Goal: Task Accomplishment & Management: Complete application form

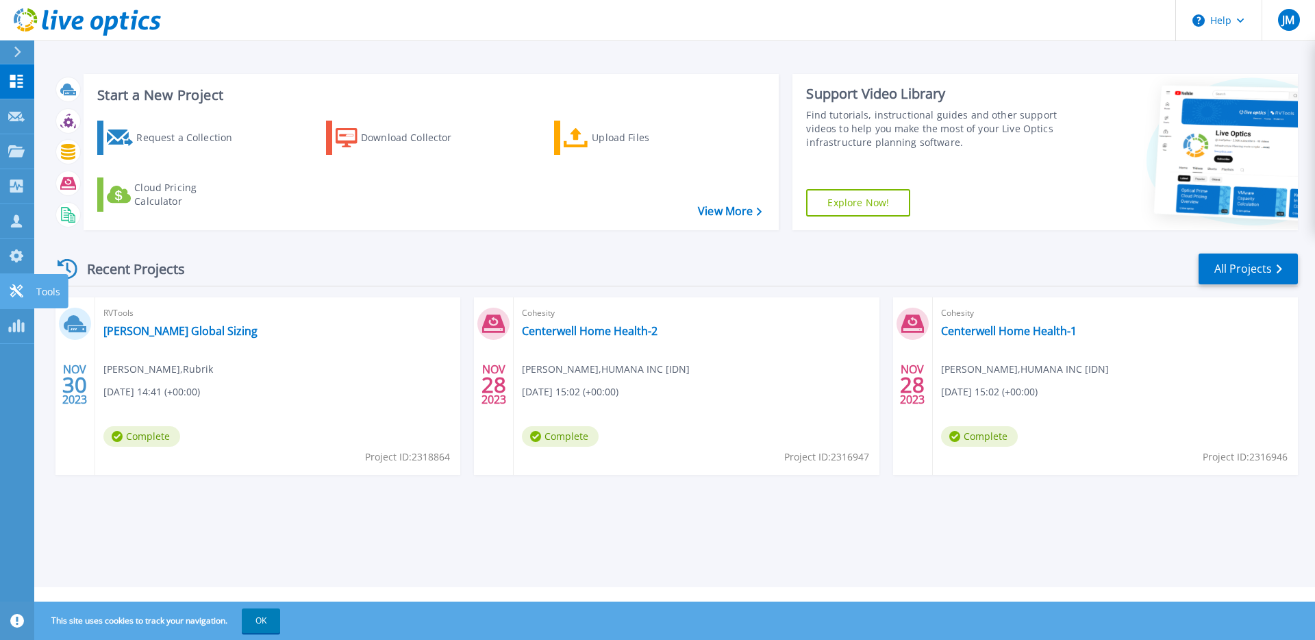
click at [16, 294] on icon at bounding box center [16, 290] width 16 height 13
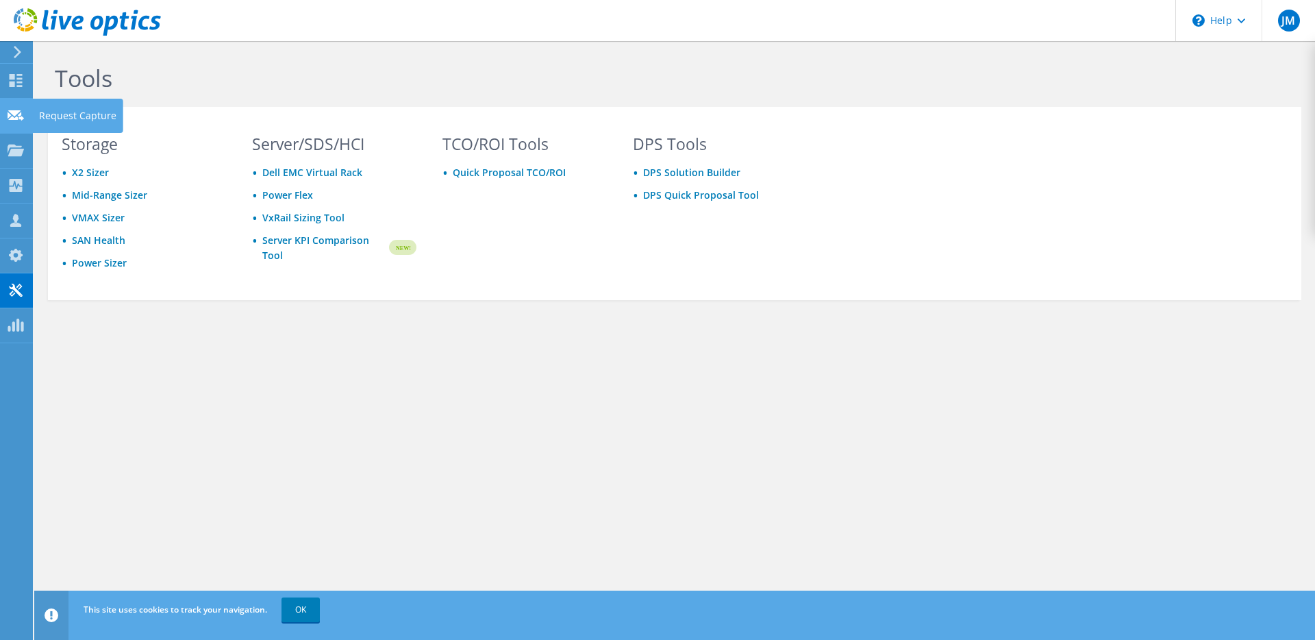
click at [21, 117] on use at bounding box center [16, 115] width 16 height 10
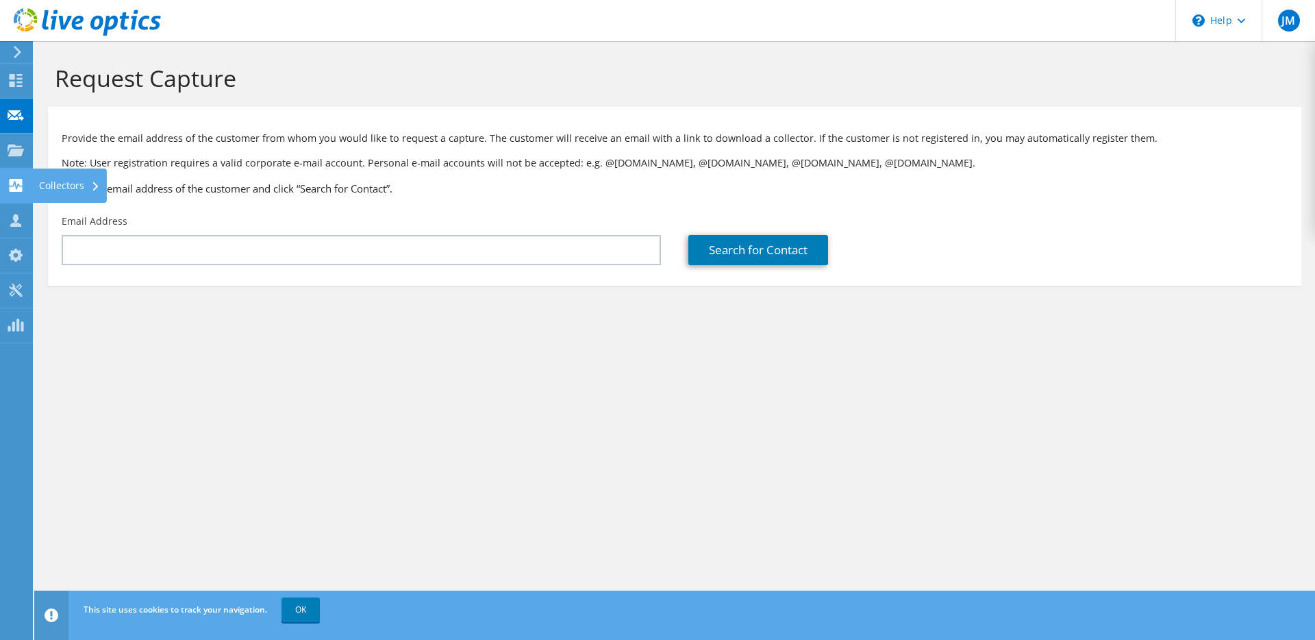
click at [10, 188] on use at bounding box center [16, 185] width 13 height 13
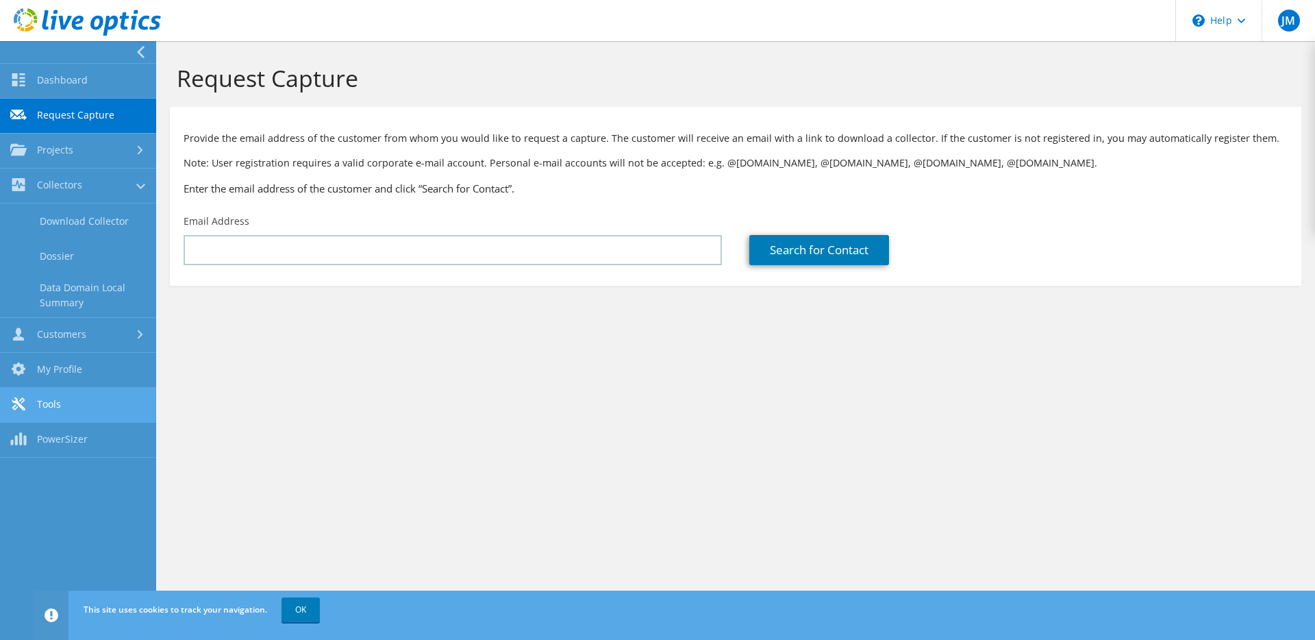
click at [79, 403] on link "Tools" at bounding box center [78, 405] width 156 height 35
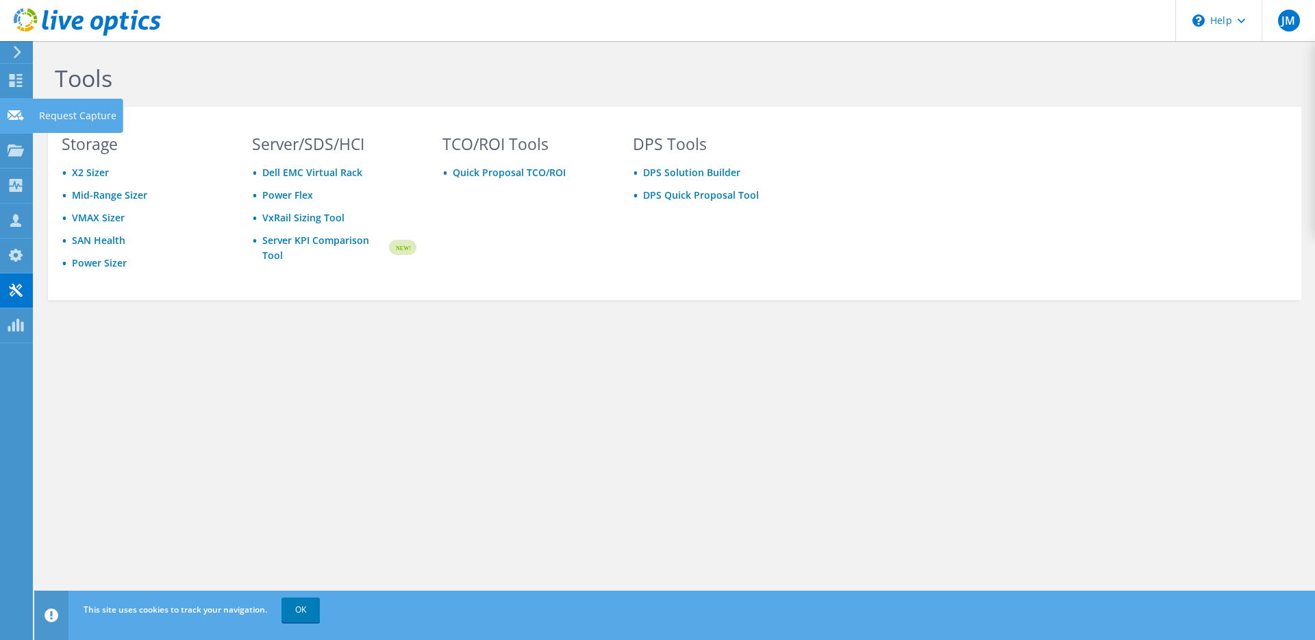
click at [60, 114] on div "Request Capture" at bounding box center [77, 116] width 91 height 34
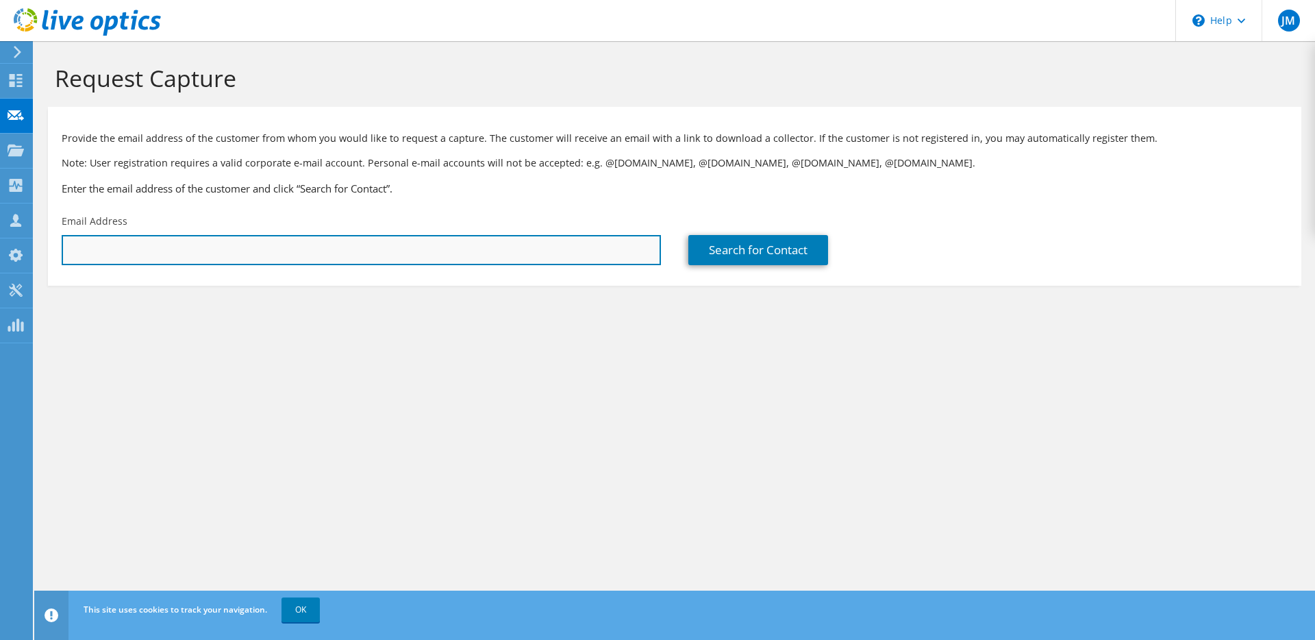
click at [141, 249] on input "text" at bounding box center [361, 250] width 599 height 30
paste input "[EMAIL_ADDRESS][DOMAIN_NAME]"
type input "acdaho@mpg.heicocompanies.com"
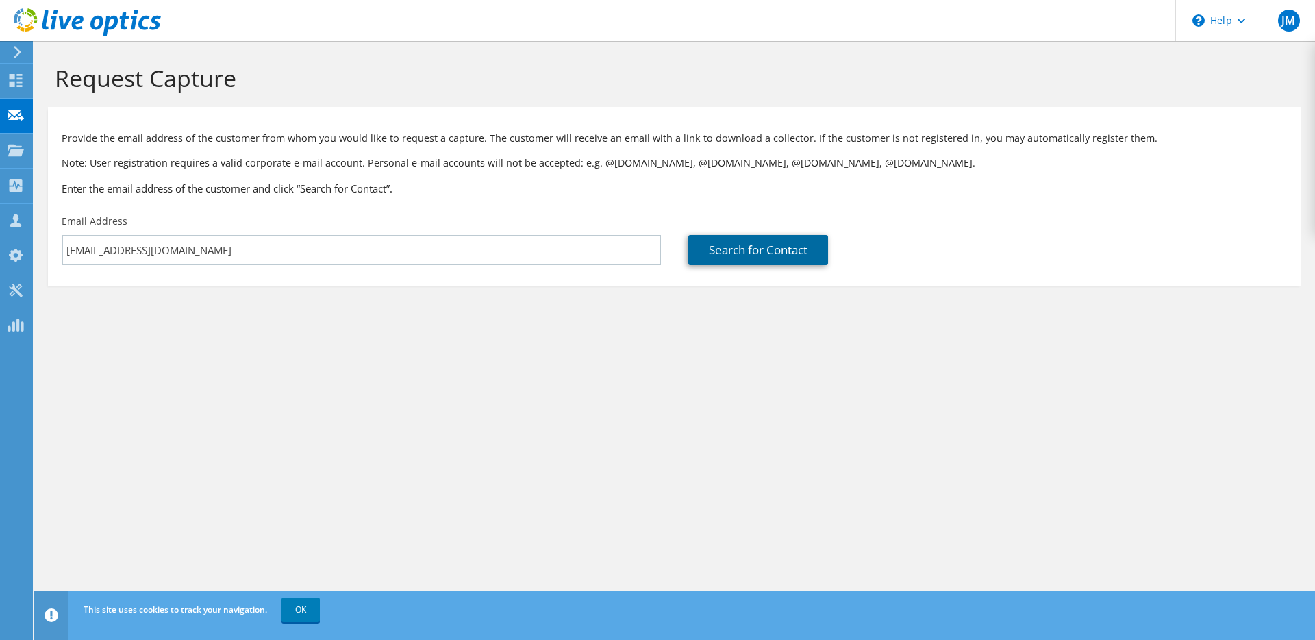
click at [744, 258] on link "Search for Contact" at bounding box center [758, 250] width 140 height 30
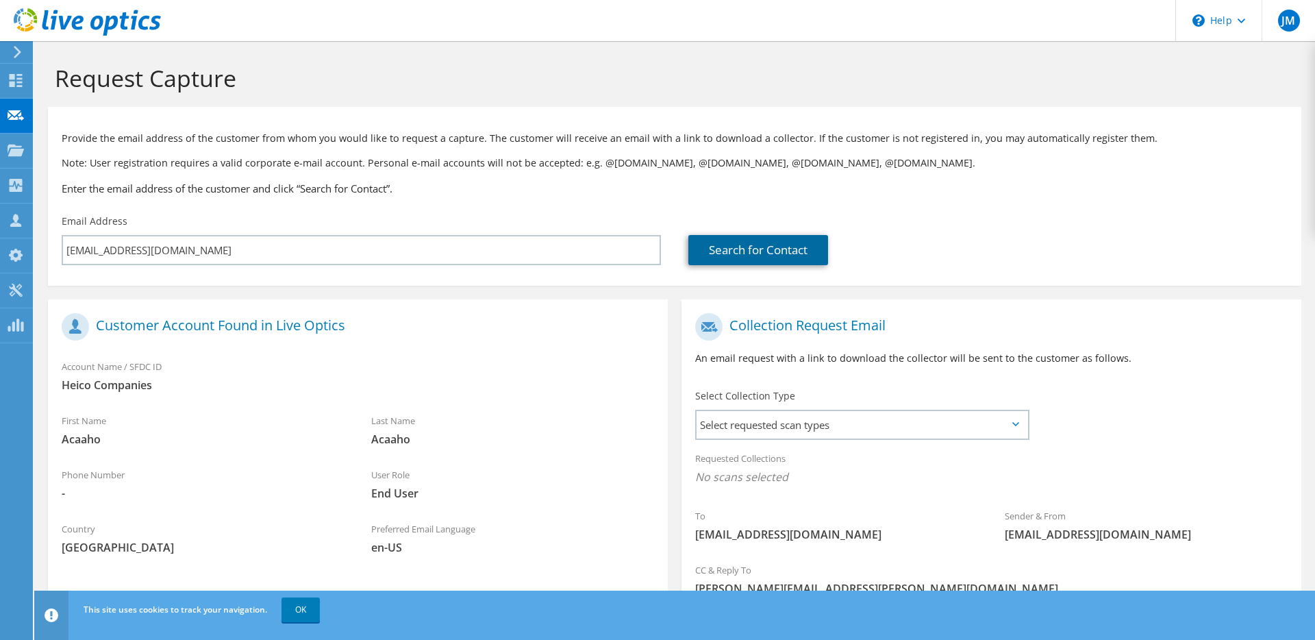
scroll to position [110, 0]
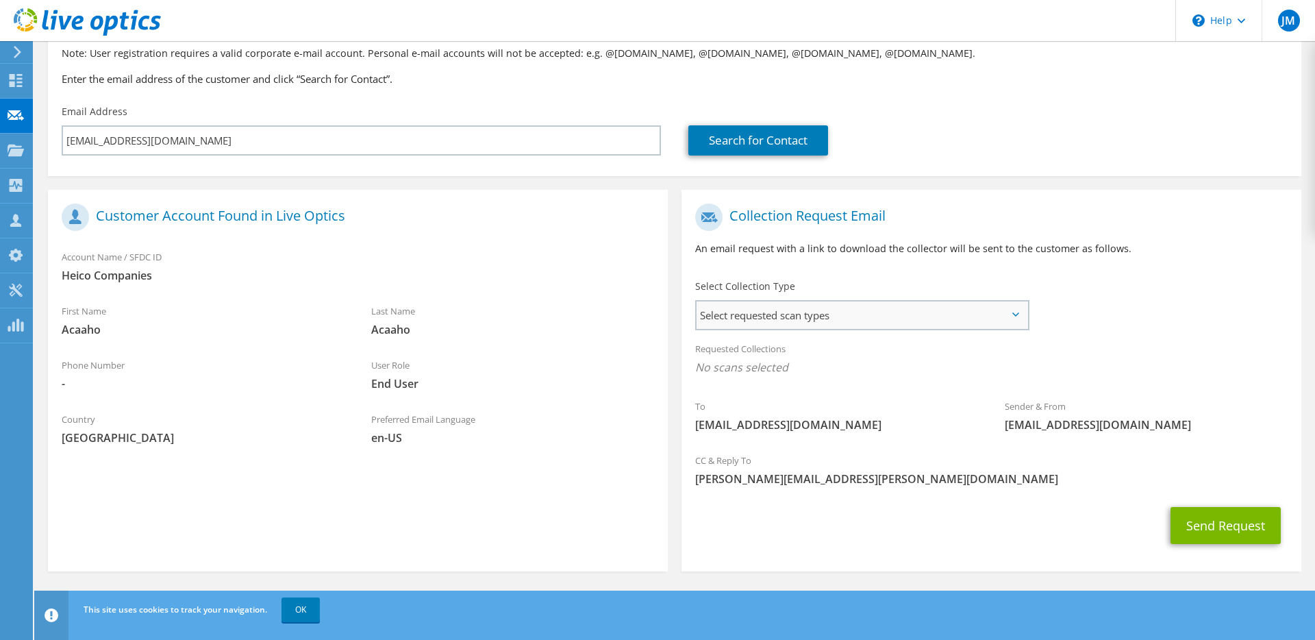
click at [764, 307] on span "Select requested scan types" at bounding box center [862, 314] width 331 height 27
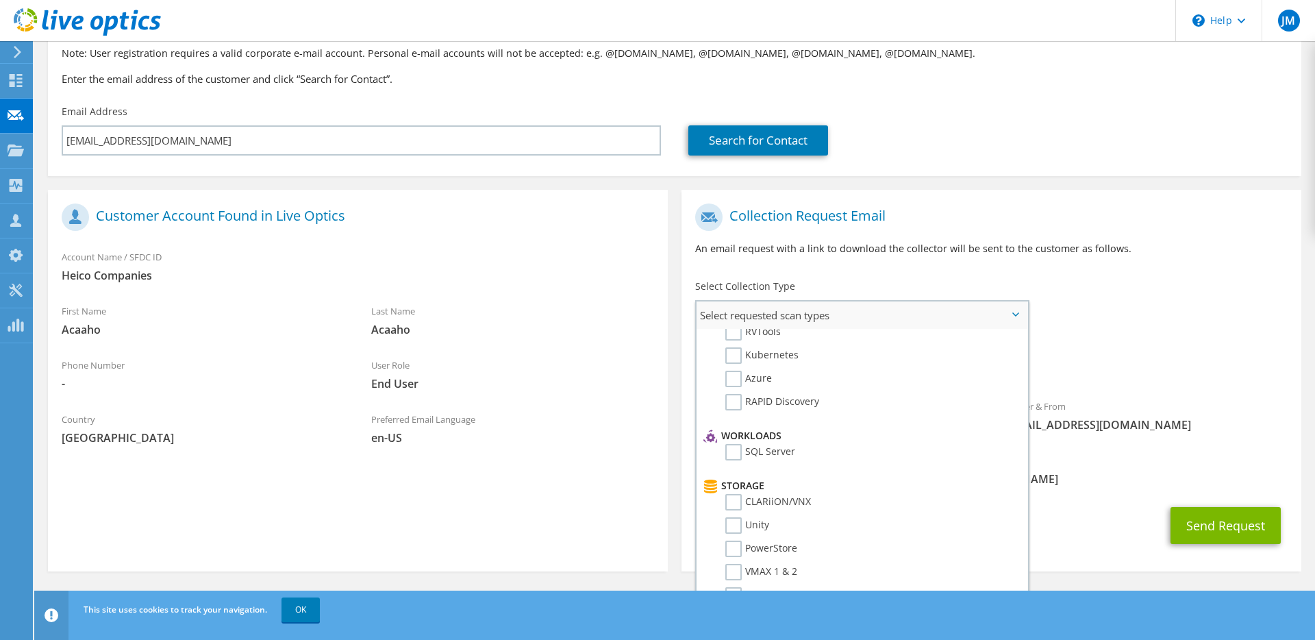
scroll to position [0, 0]
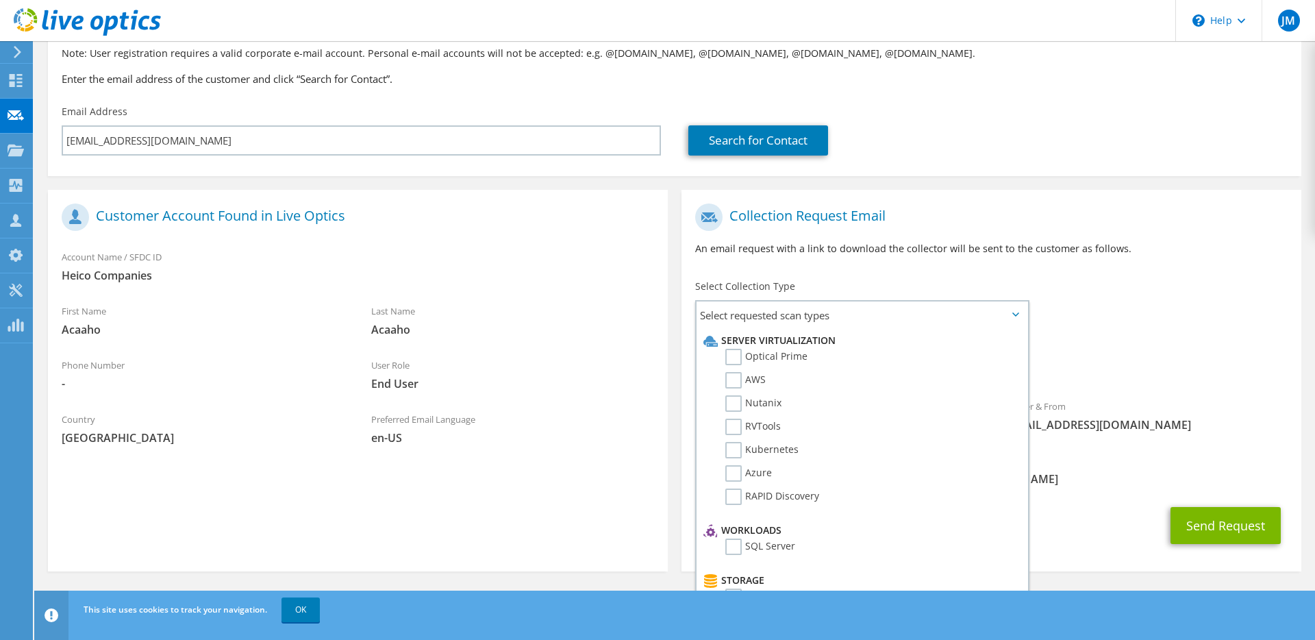
click at [1246, 340] on div "Requested Collections No scans selected" at bounding box center [991, 359] width 620 height 51
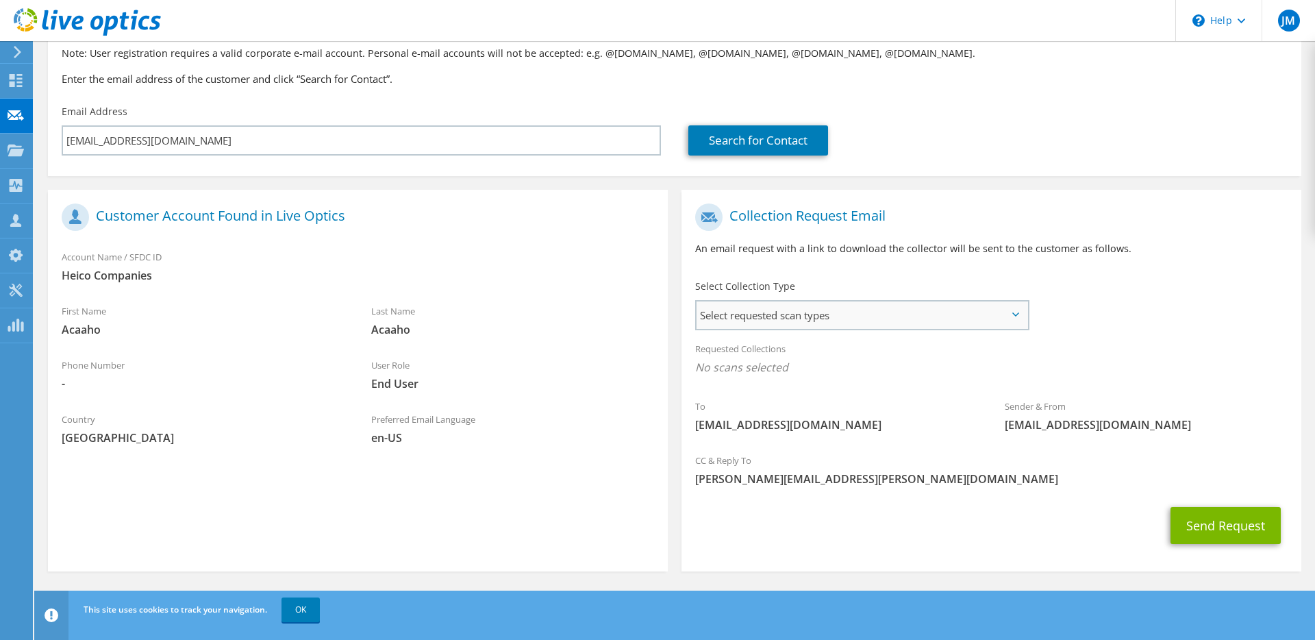
click at [897, 316] on span "Select requested scan types" at bounding box center [862, 314] width 331 height 27
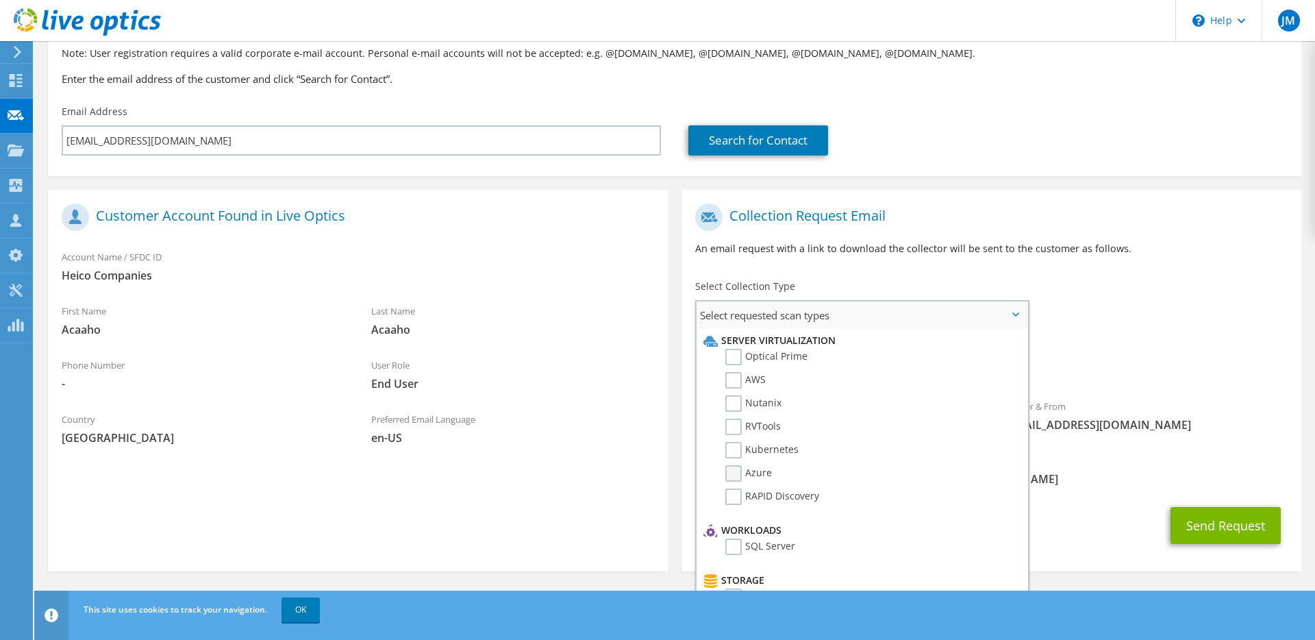
click at [736, 473] on label "Azure" at bounding box center [748, 473] width 47 height 16
click at [0, 0] on input "Azure" at bounding box center [0, 0] width 0 height 0
click at [736, 473] on label "Azure" at bounding box center [748, 473] width 47 height 16
click at [0, 0] on input "Azure" at bounding box center [0, 0] width 0 height 0
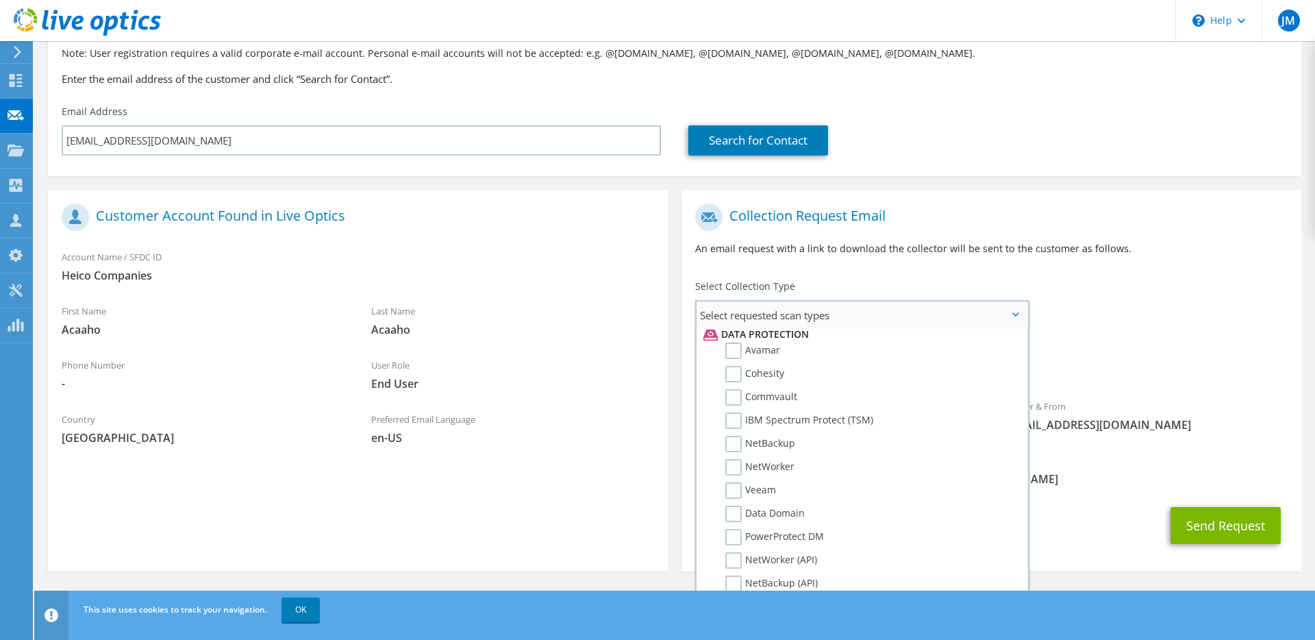
scroll to position [608, 0]
click at [731, 479] on label "Veeam" at bounding box center [750, 481] width 51 height 16
click at [0, 0] on input "Veeam" at bounding box center [0, 0] width 0 height 0
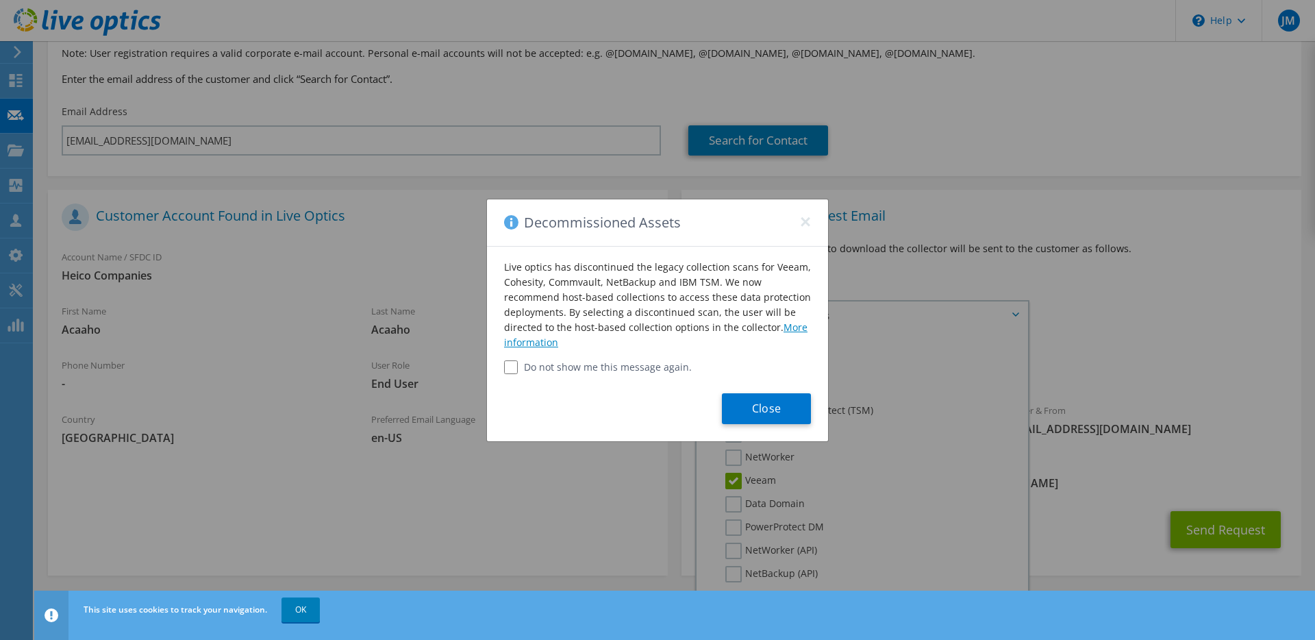
click at [787, 327] on link "More information" at bounding box center [655, 335] width 303 height 28
click at [805, 221] on button "×" at bounding box center [805, 217] width 11 height 11
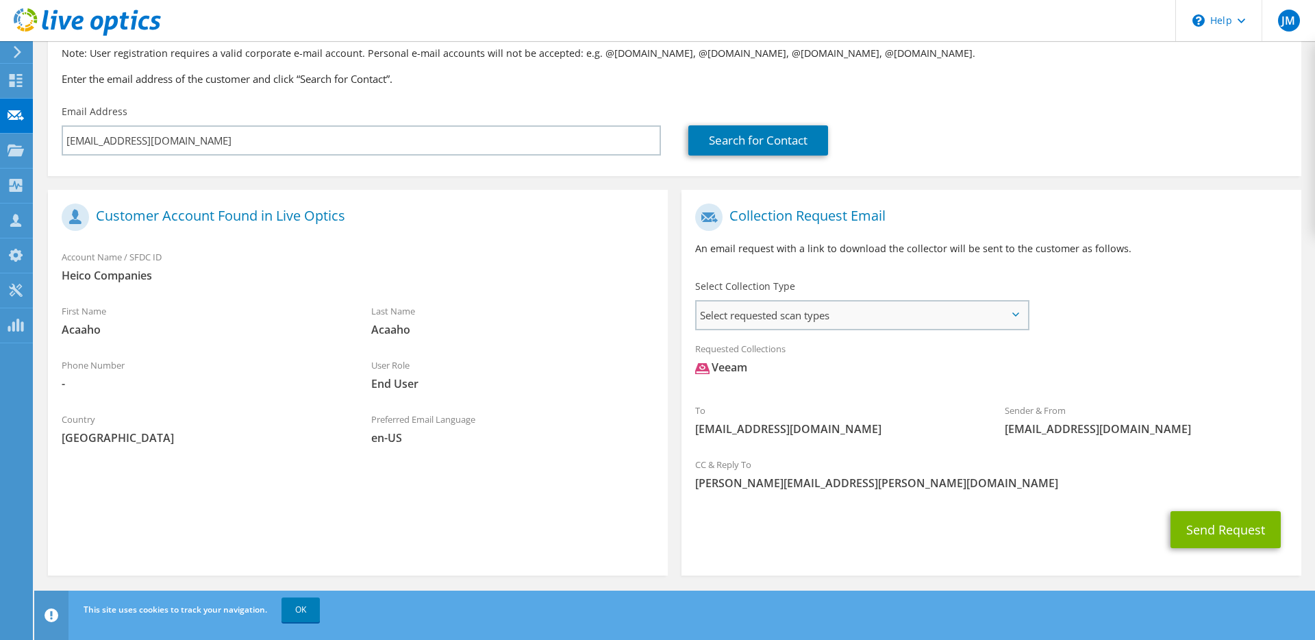
click at [814, 325] on span "Select requested scan types" at bounding box center [862, 314] width 331 height 27
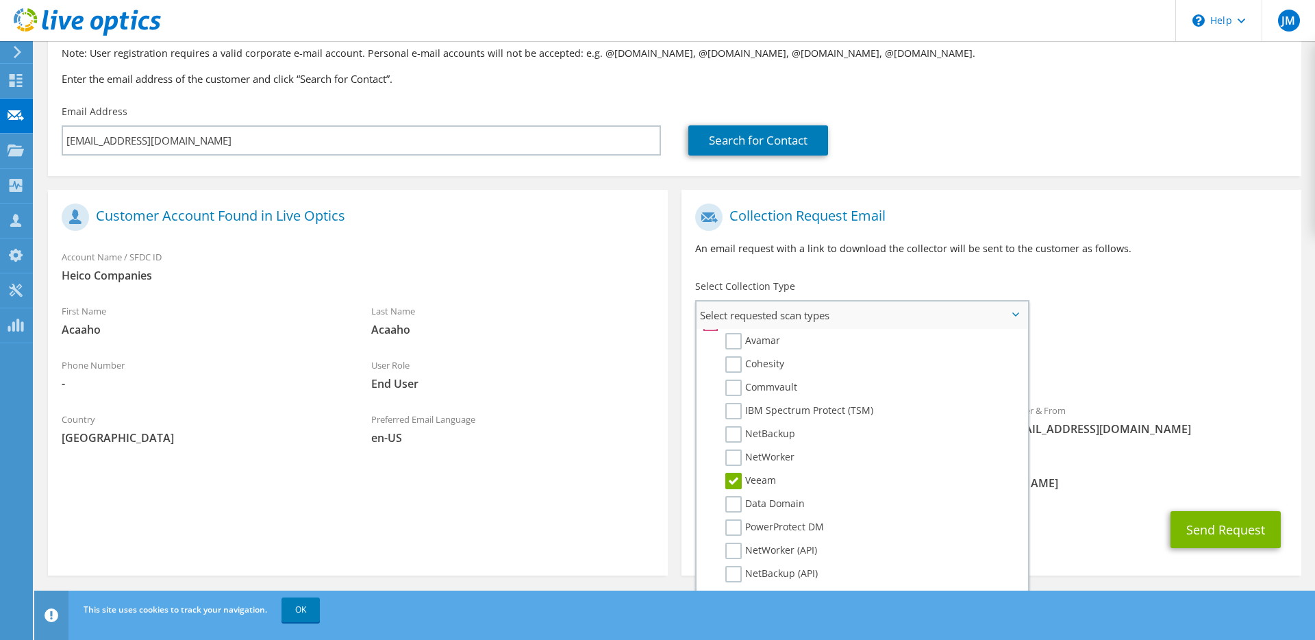
click at [738, 478] on label "Veeam" at bounding box center [750, 481] width 51 height 16
click at [0, 0] on input "Veeam" at bounding box center [0, 0] width 0 height 0
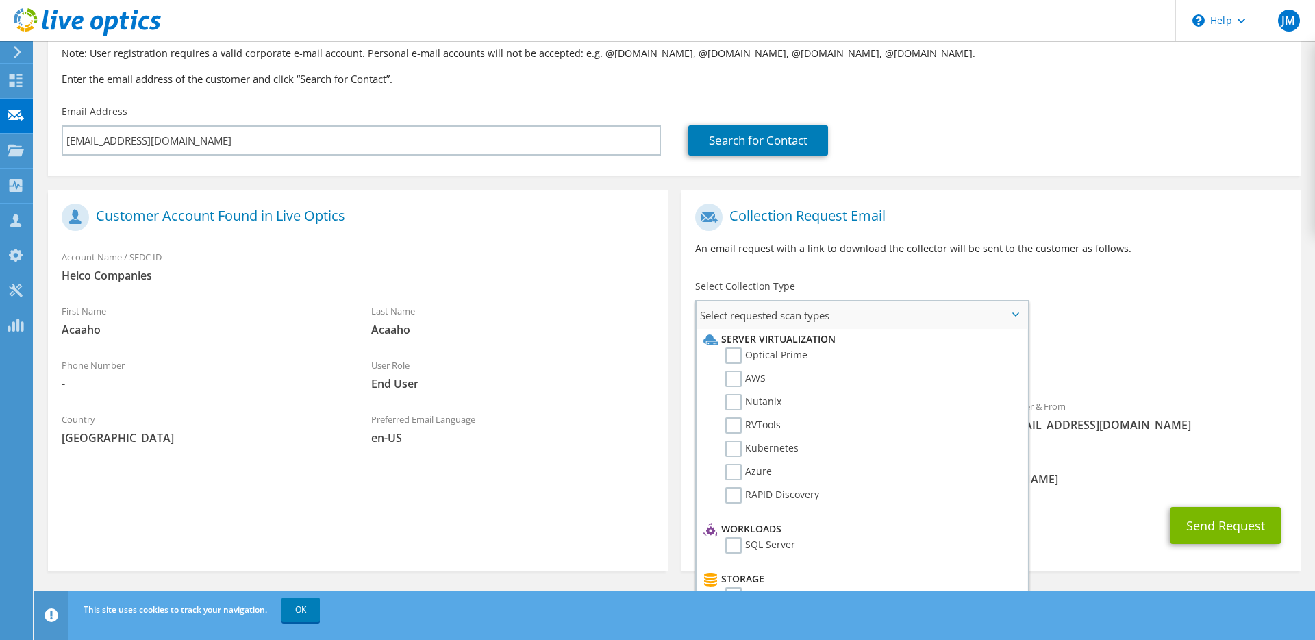
scroll to position [0, 0]
click at [735, 358] on label "Optical Prime" at bounding box center [766, 357] width 82 height 16
click at [0, 0] on input "Optical Prime" at bounding box center [0, 0] width 0 height 0
click at [918, 264] on div "Collection Request Email An email request with a link to download the collector…" at bounding box center [991, 235] width 620 height 76
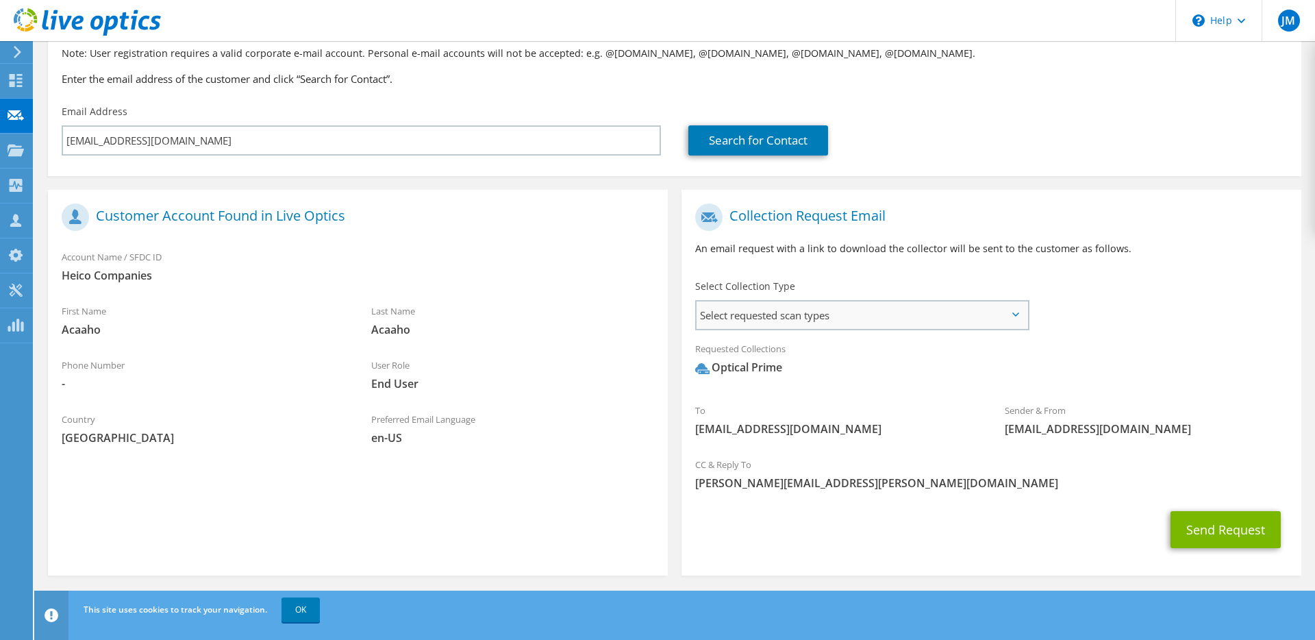
click at [887, 304] on span "Select requested scan types" at bounding box center [862, 314] width 331 height 27
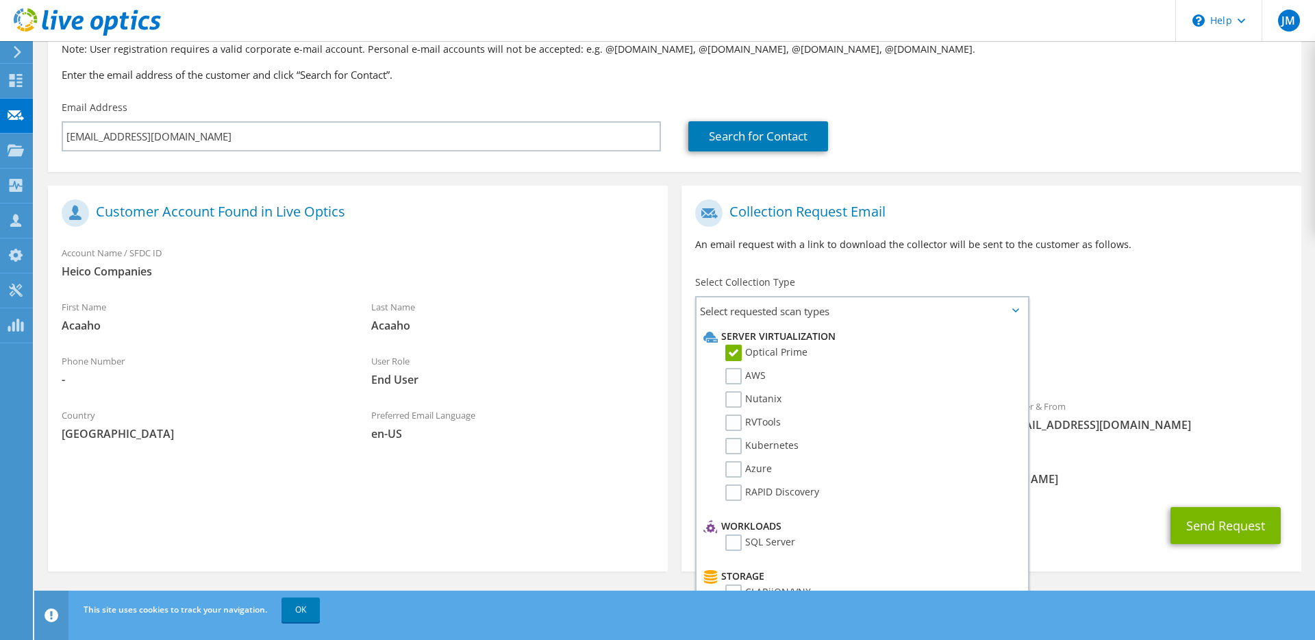
click at [992, 57] on div "Provide the email address of the customer from whom you would like to request a…" at bounding box center [674, 47] width 1253 height 94
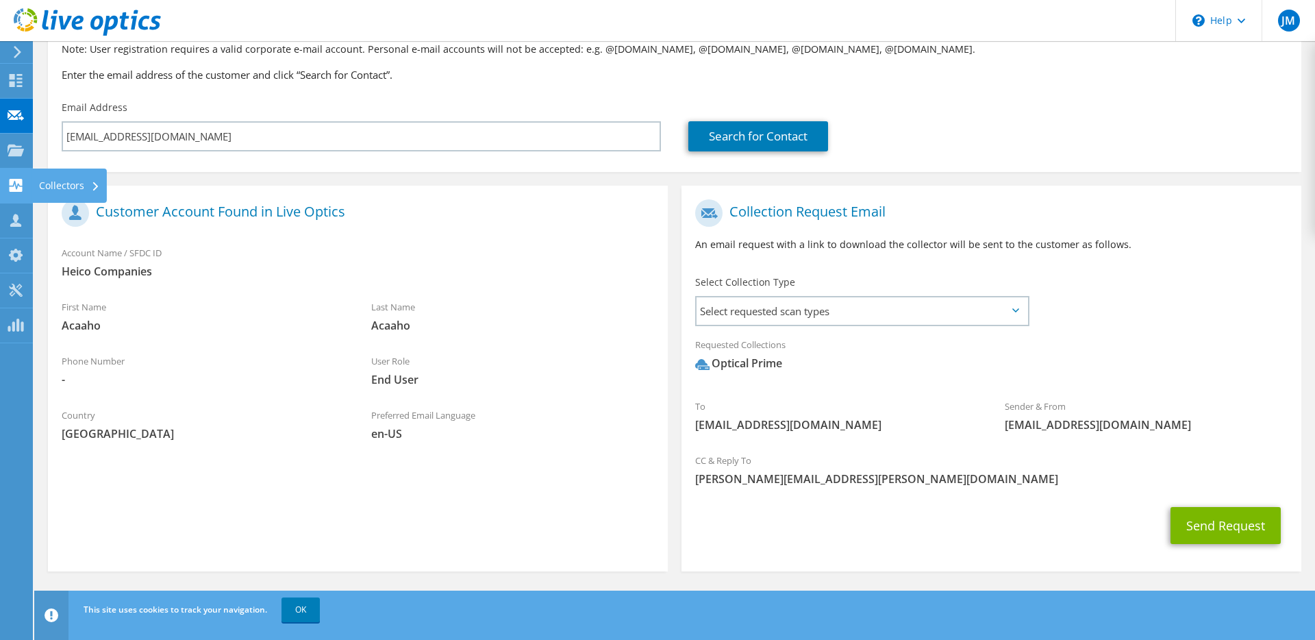
click at [63, 184] on div "Collectors" at bounding box center [69, 185] width 75 height 34
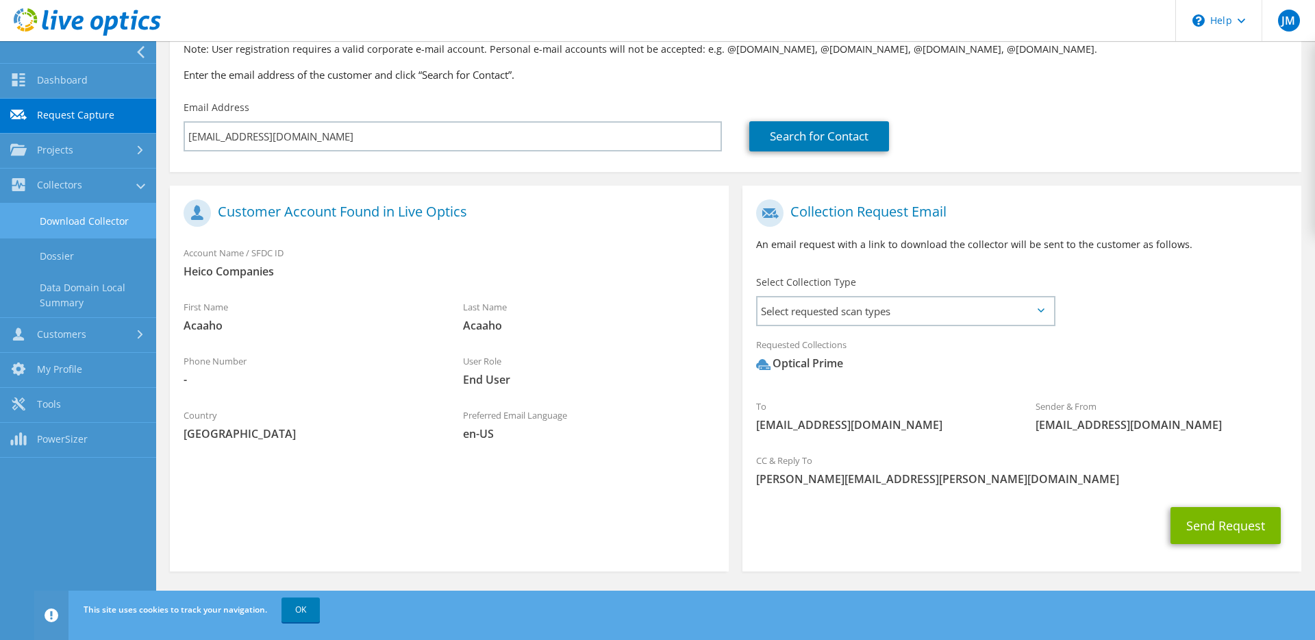
click at [79, 218] on link "Download Collector" at bounding box center [78, 220] width 156 height 35
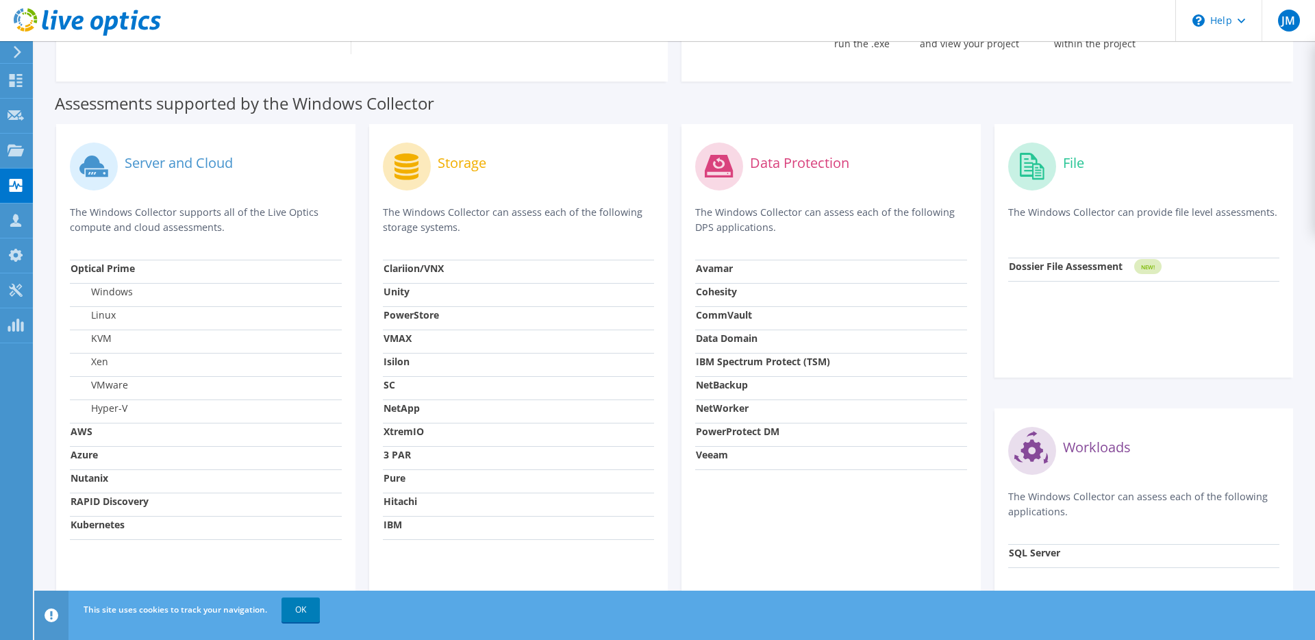
scroll to position [336, 0]
click at [20, 124] on div at bounding box center [16, 117] width 16 height 15
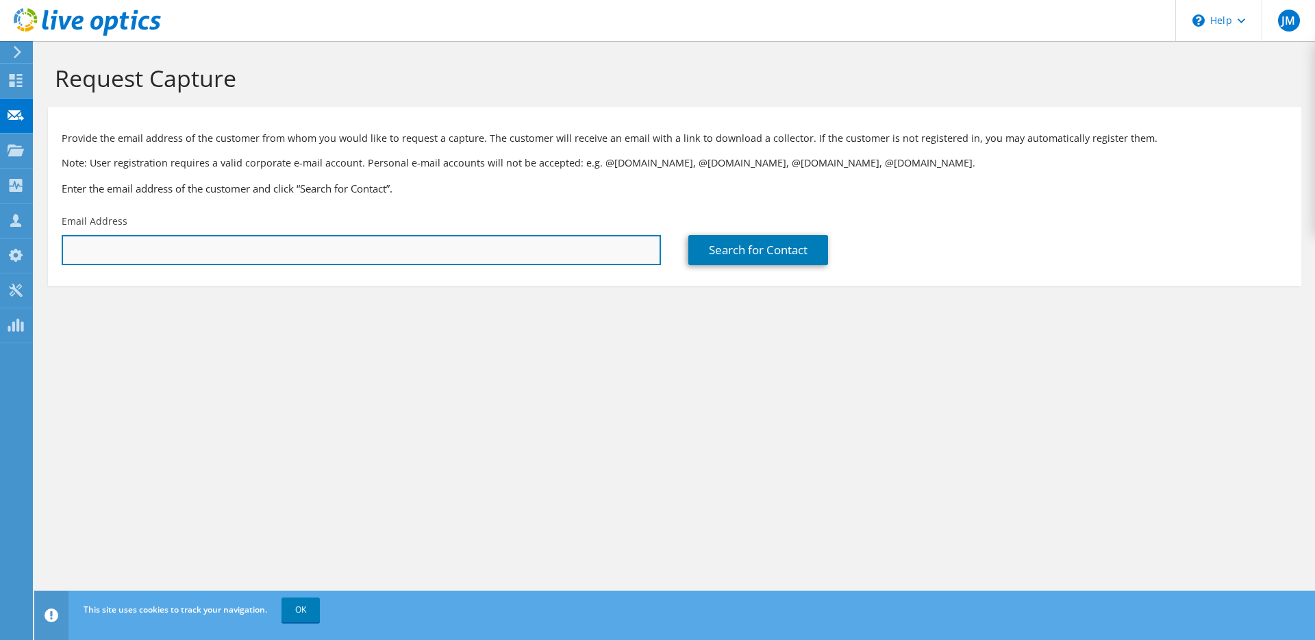
click at [190, 261] on input "text" at bounding box center [361, 250] width 599 height 30
paste input "[EMAIL_ADDRESS][DOMAIN_NAME]"
type input "[EMAIL_ADDRESS][DOMAIN_NAME]"
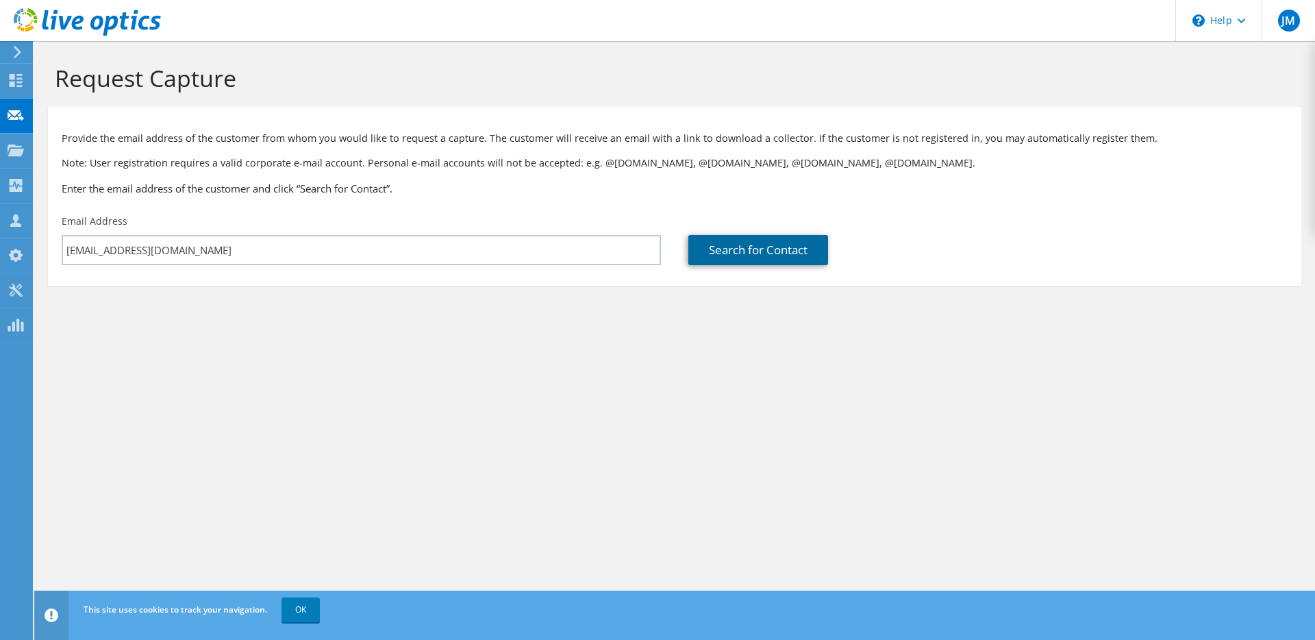
click at [716, 252] on link "Search for Contact" at bounding box center [758, 250] width 140 height 30
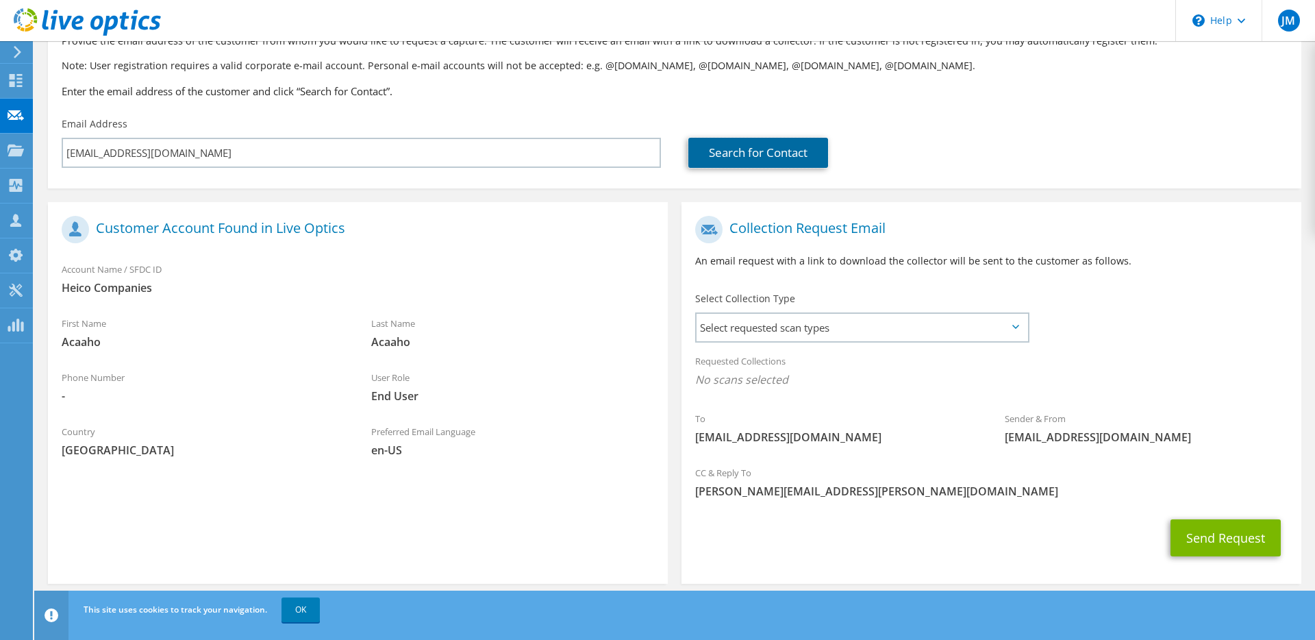
scroll to position [110, 0]
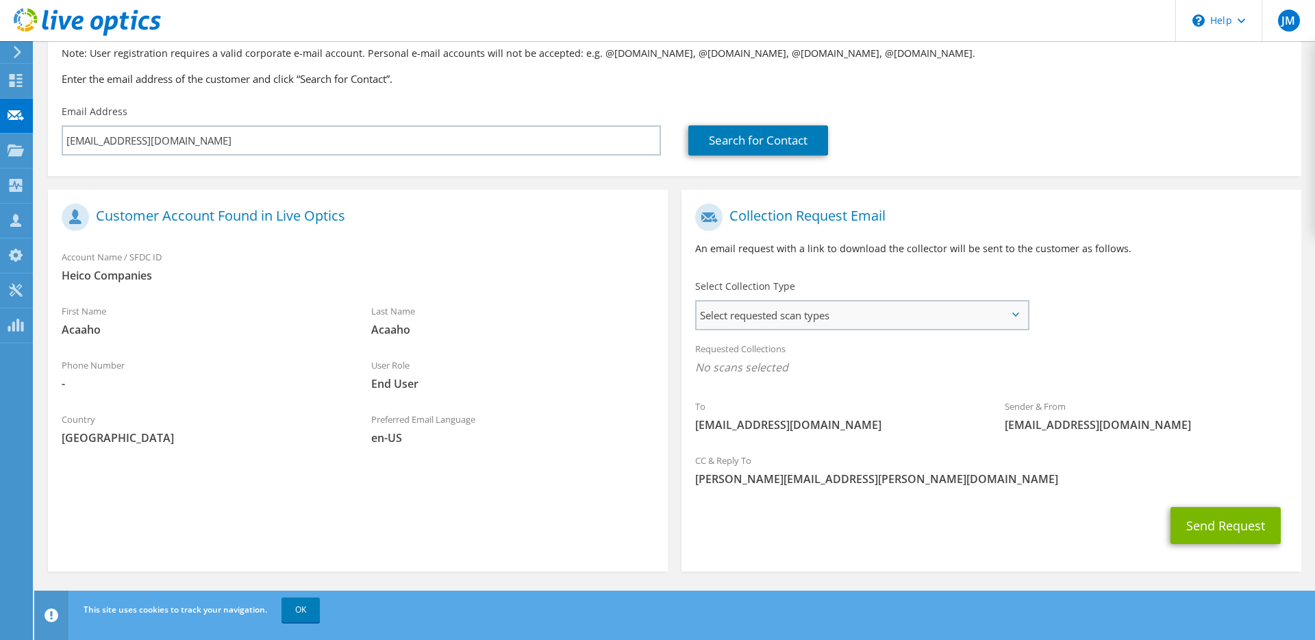
click at [842, 316] on span "Select requested scan types" at bounding box center [862, 314] width 331 height 27
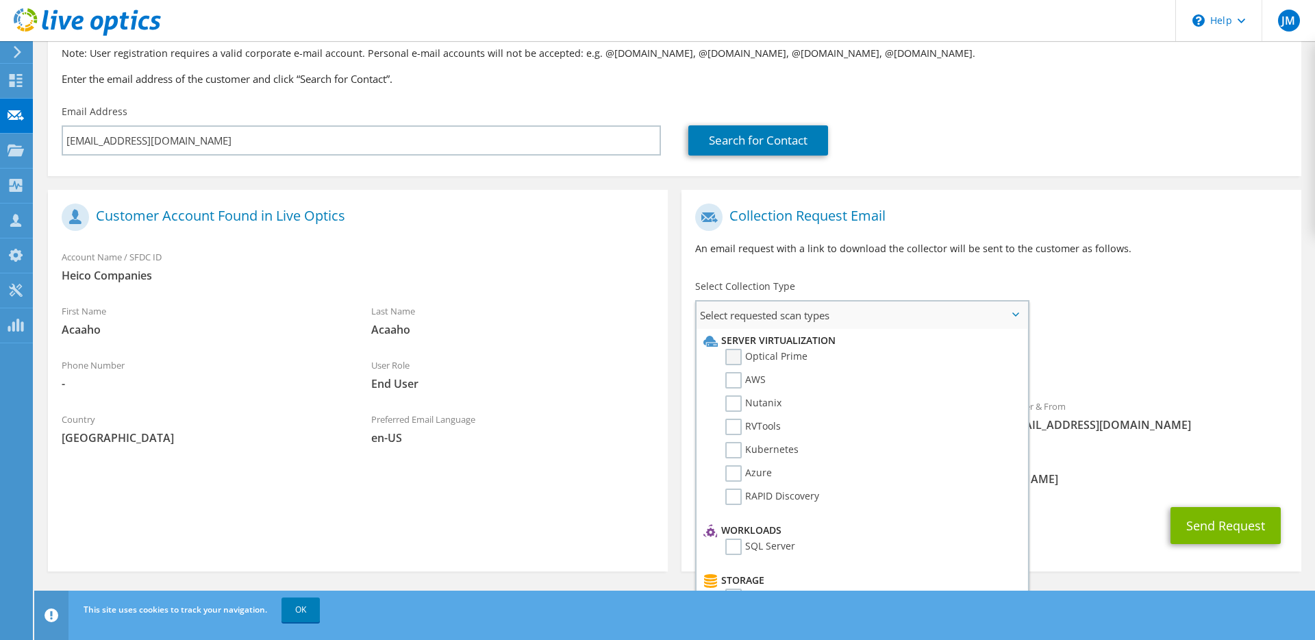
click at [738, 361] on label "Optical Prime" at bounding box center [766, 357] width 82 height 16
click at [0, 0] on input "Optical Prime" at bounding box center [0, 0] width 0 height 0
click at [1121, 295] on div "To acdaho@mpg.heicocompanies.com Sender & From liveoptics@liveoptics.com" at bounding box center [991, 323] width 620 height 253
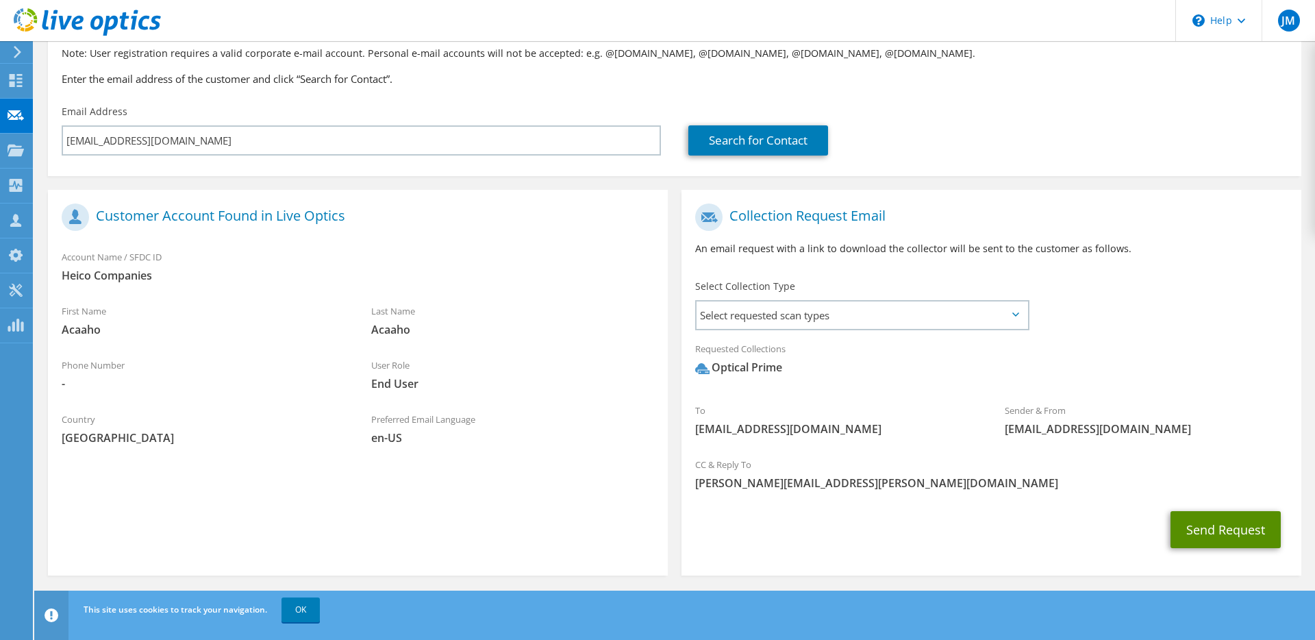
click at [1203, 526] on button "Send Request" at bounding box center [1225, 529] width 110 height 37
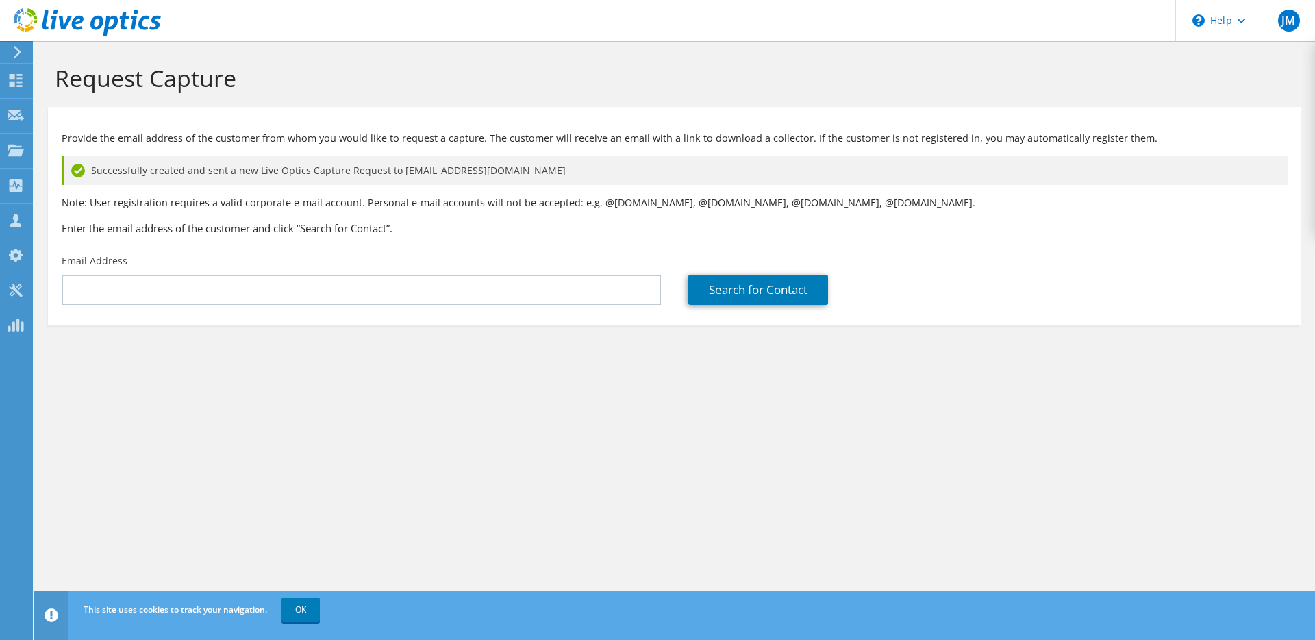
drag, startPoint x: 565, startPoint y: 174, endPoint x: 392, endPoint y: 173, distance: 172.6
click at [392, 173] on div "Successfully created and sent a new Live Optics Capture Request to [EMAIL_ADDRE…" at bounding box center [675, 169] width 1226 height 29
copy span "[EMAIL_ADDRESS][DOMAIN_NAME]"
